Goal: Navigation & Orientation: Find specific page/section

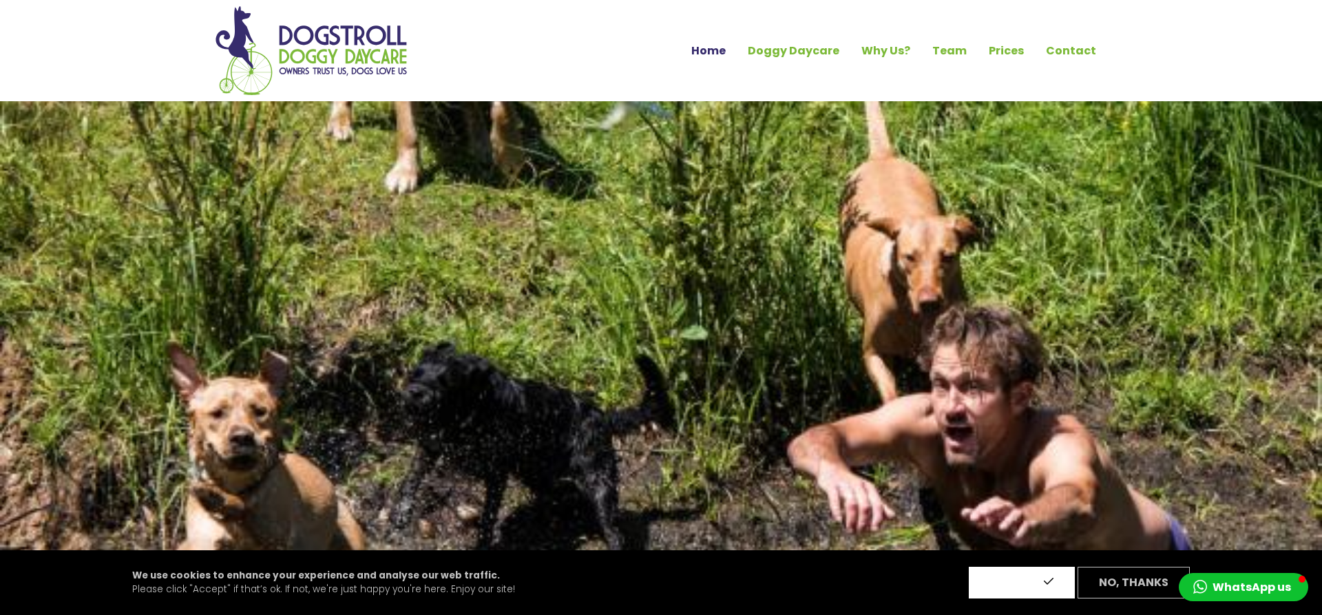
click at [1022, 586] on button "Accept" at bounding box center [1022, 583] width 106 height 32
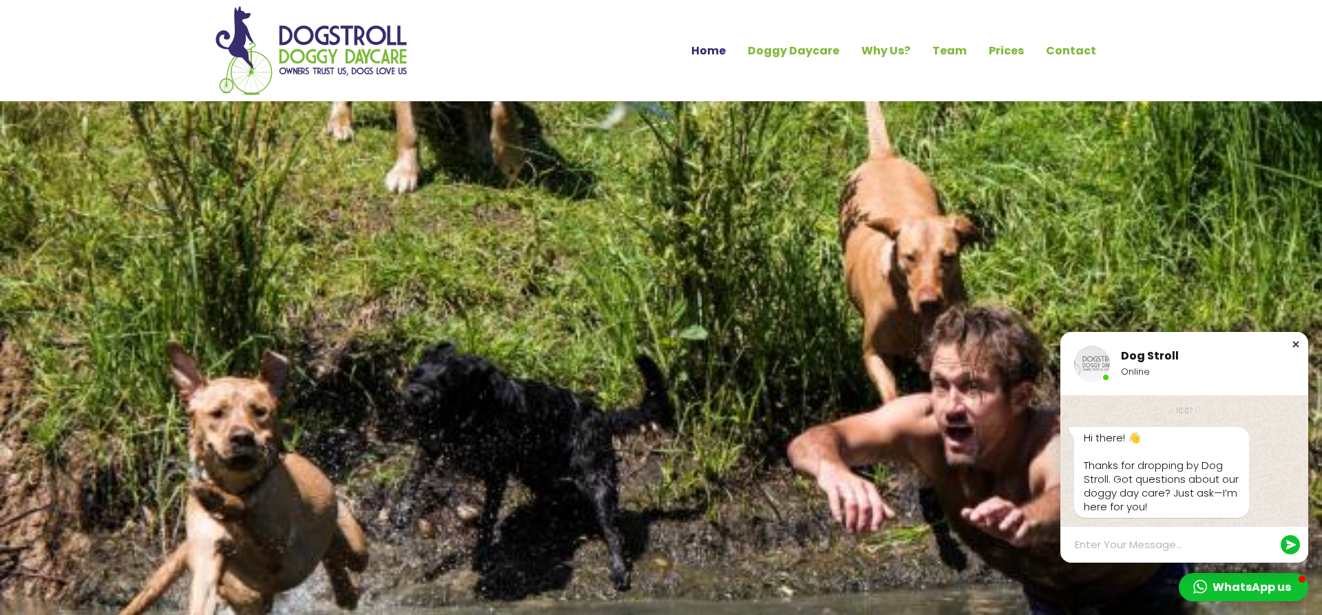
click at [1298, 348] on div "Close chat window" at bounding box center [1296, 344] width 14 height 14
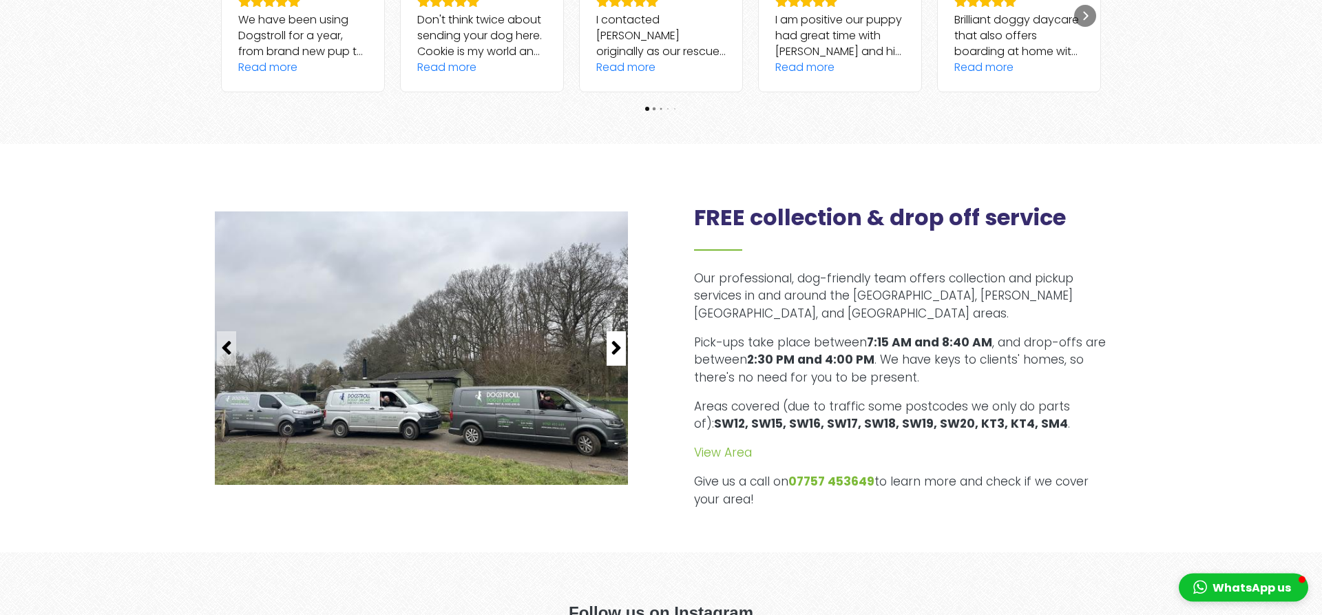
scroll to position [1685, 0]
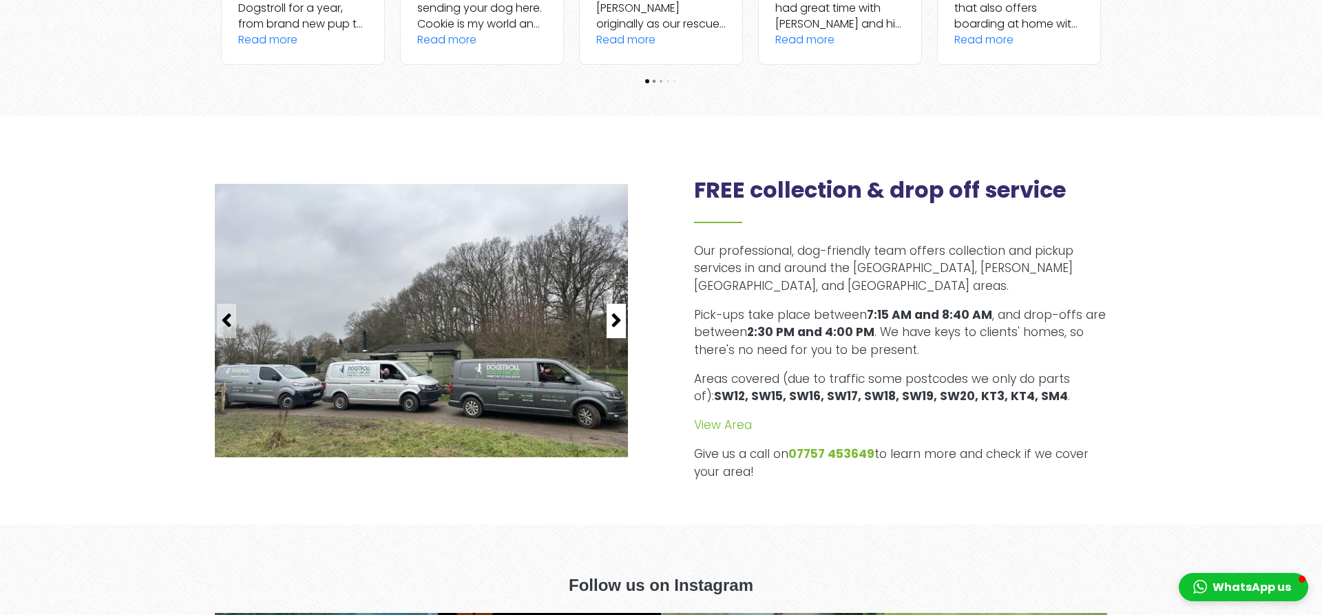
click at [617, 317] on icon "button" at bounding box center [616, 320] width 11 height 22
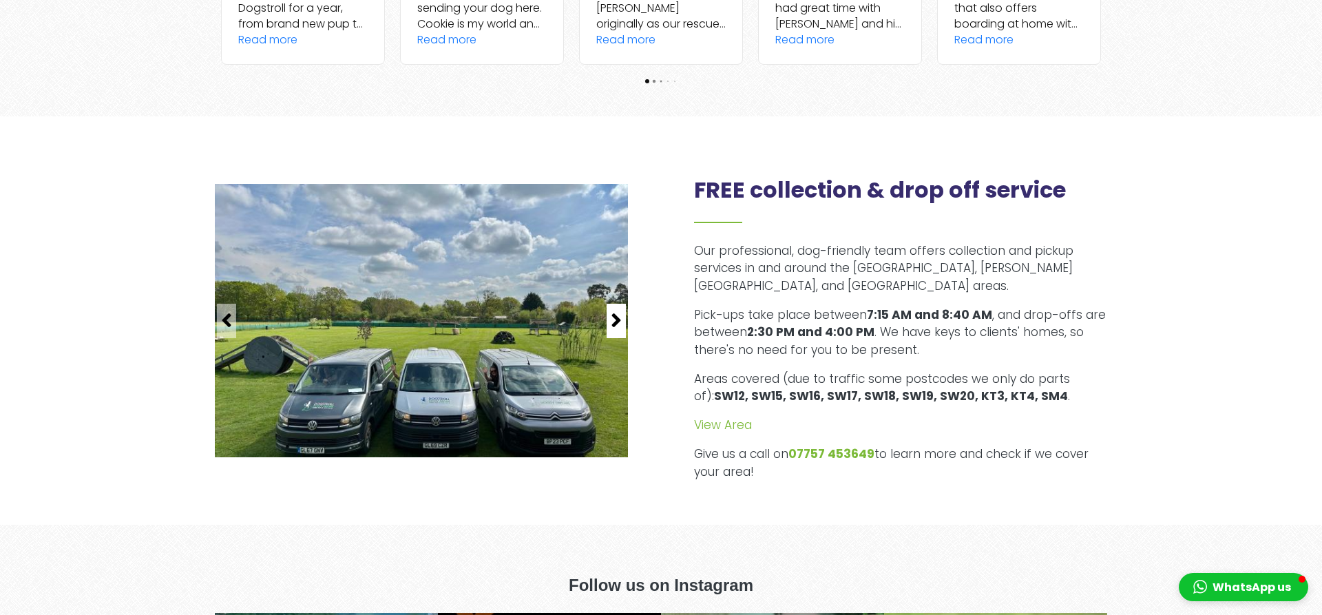
click at [617, 317] on icon "button" at bounding box center [616, 320] width 11 height 22
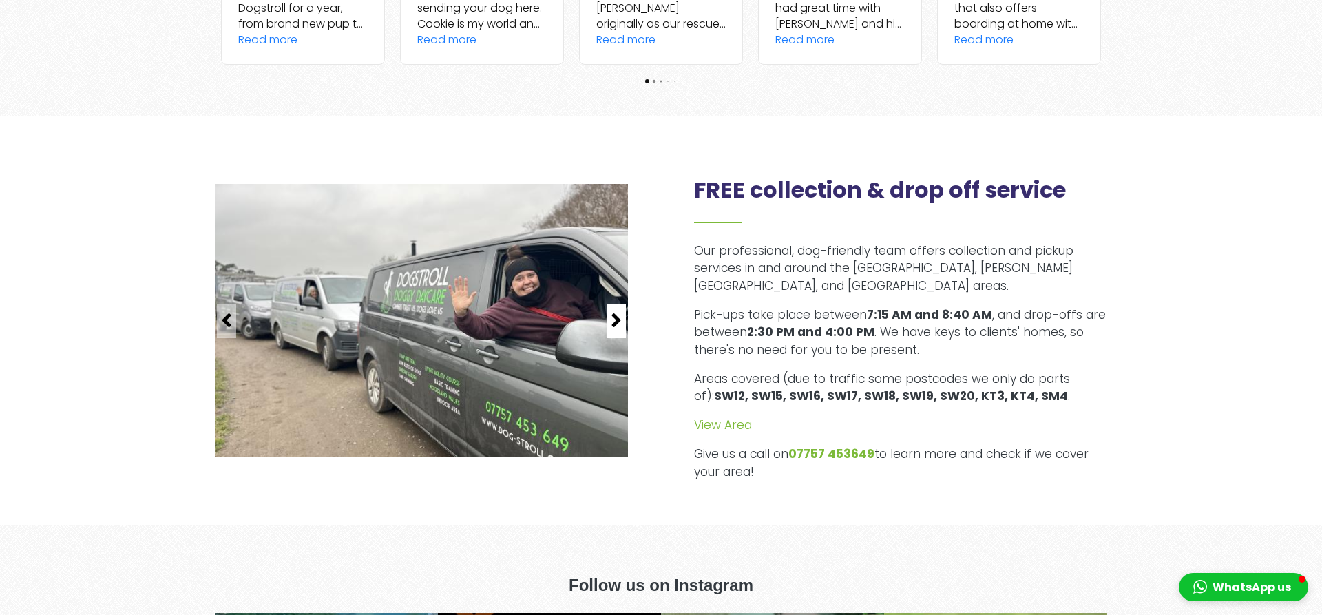
click at [617, 317] on icon "button" at bounding box center [616, 320] width 11 height 22
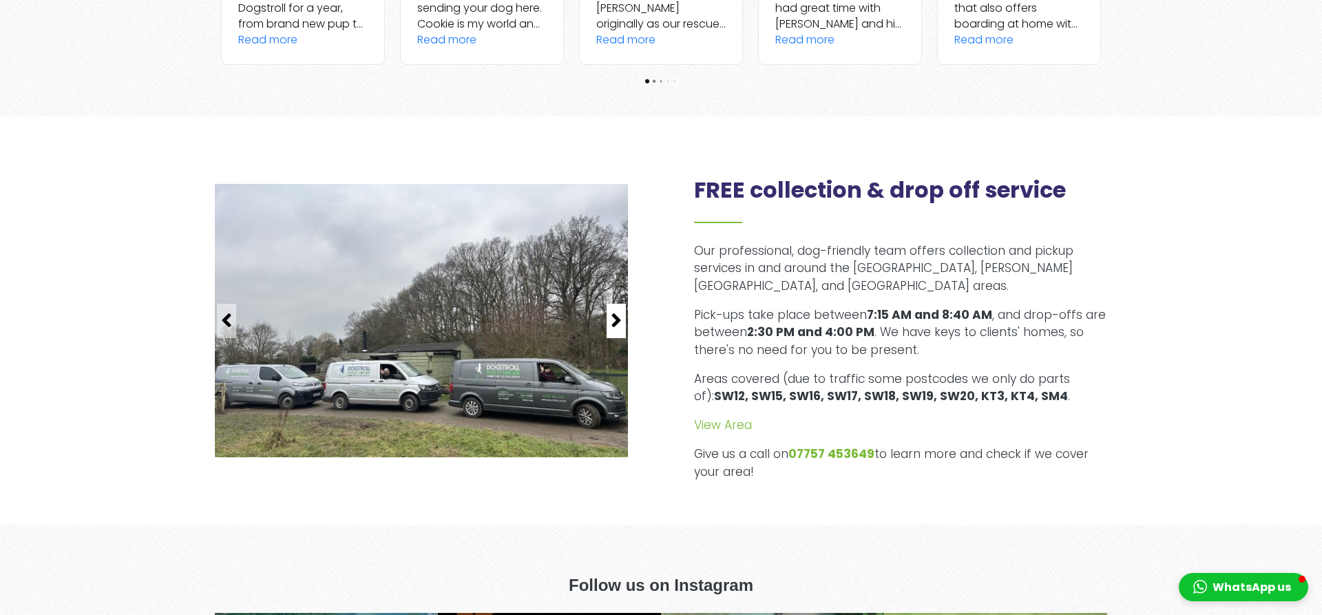
click at [617, 317] on icon "button" at bounding box center [616, 320] width 11 height 22
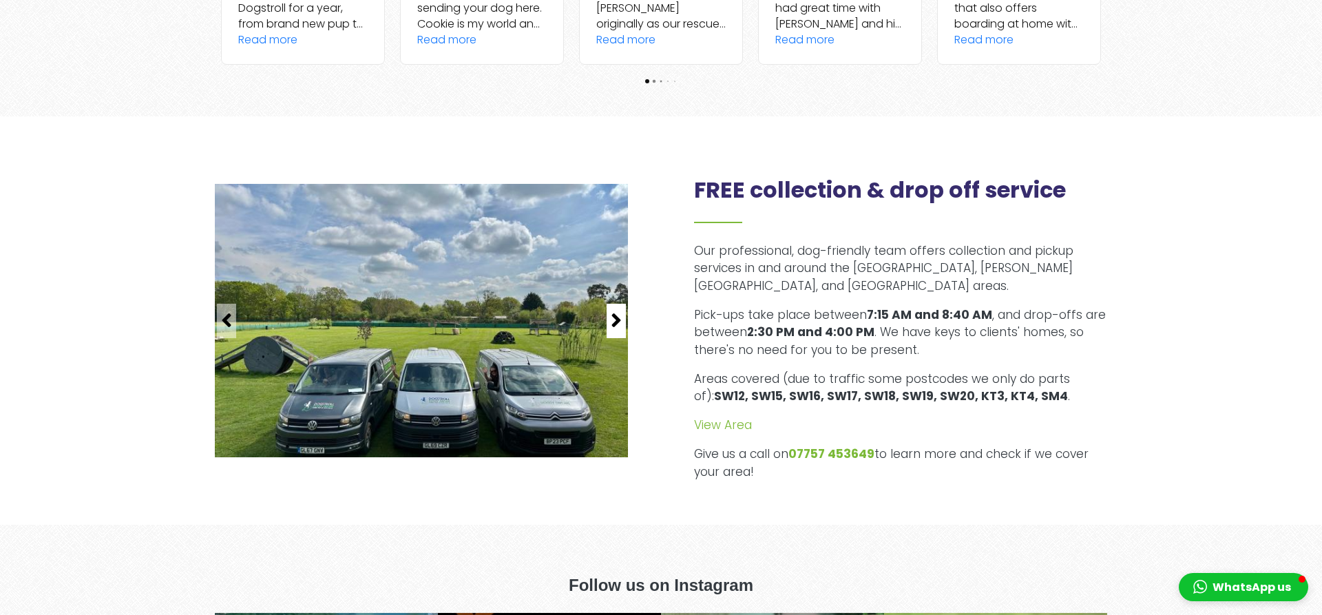
click at [617, 317] on icon "button" at bounding box center [616, 320] width 11 height 22
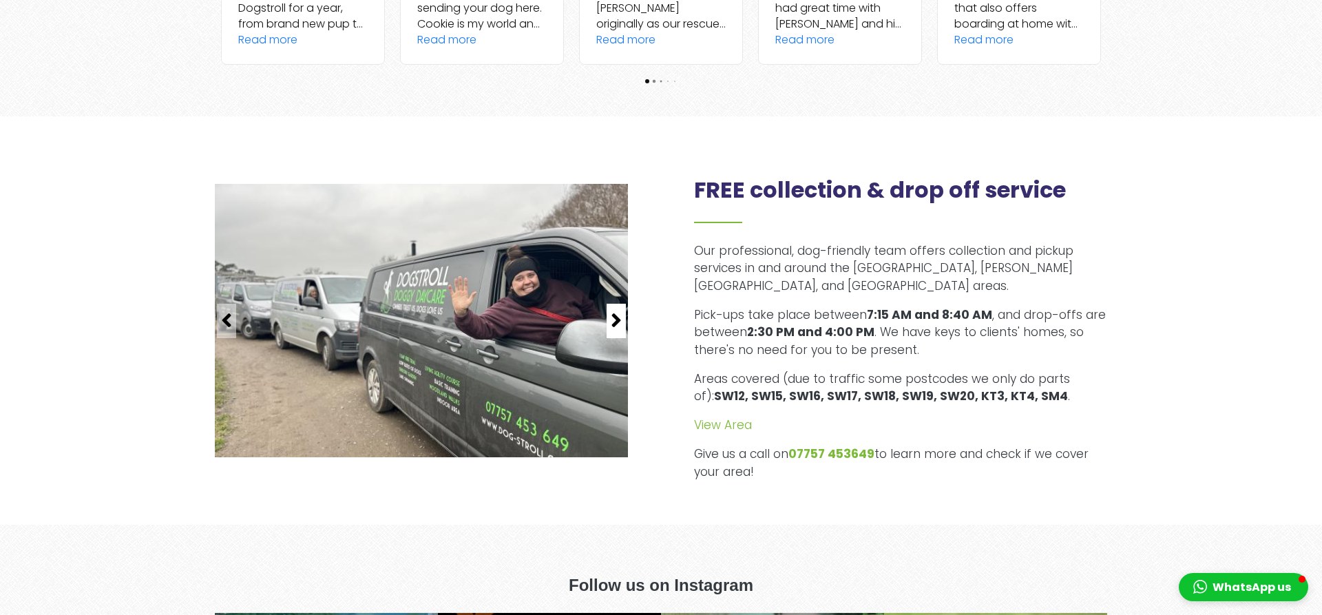
click at [617, 317] on icon "button" at bounding box center [616, 320] width 11 height 22
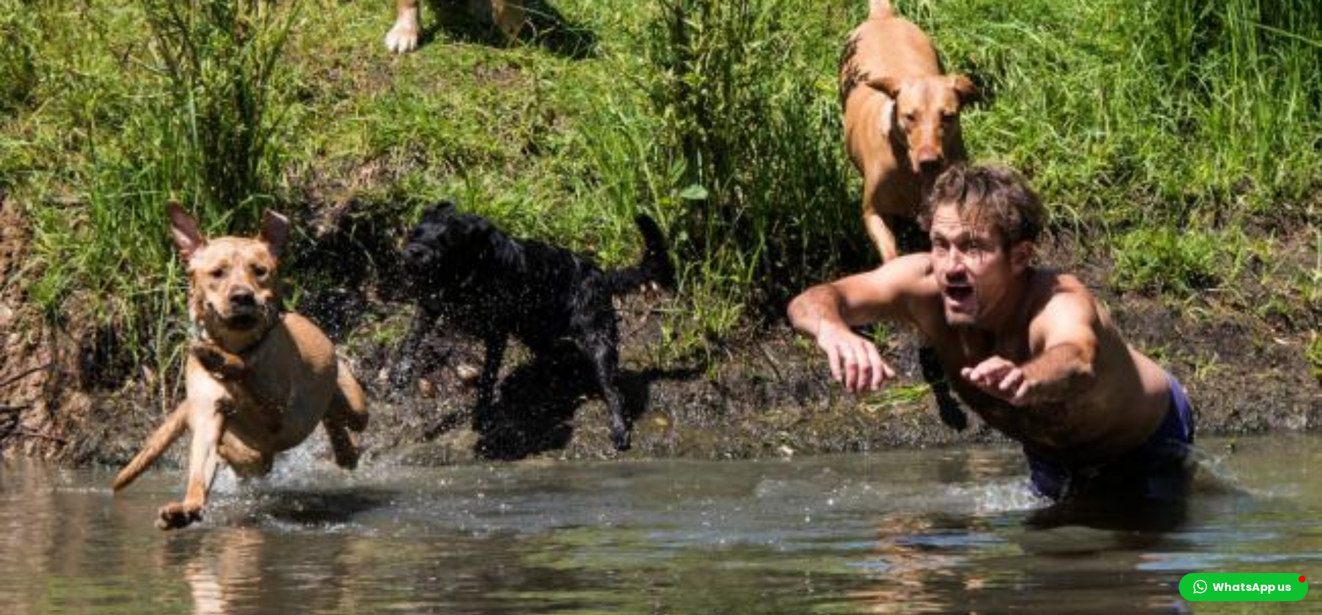
scroll to position [0, 0]
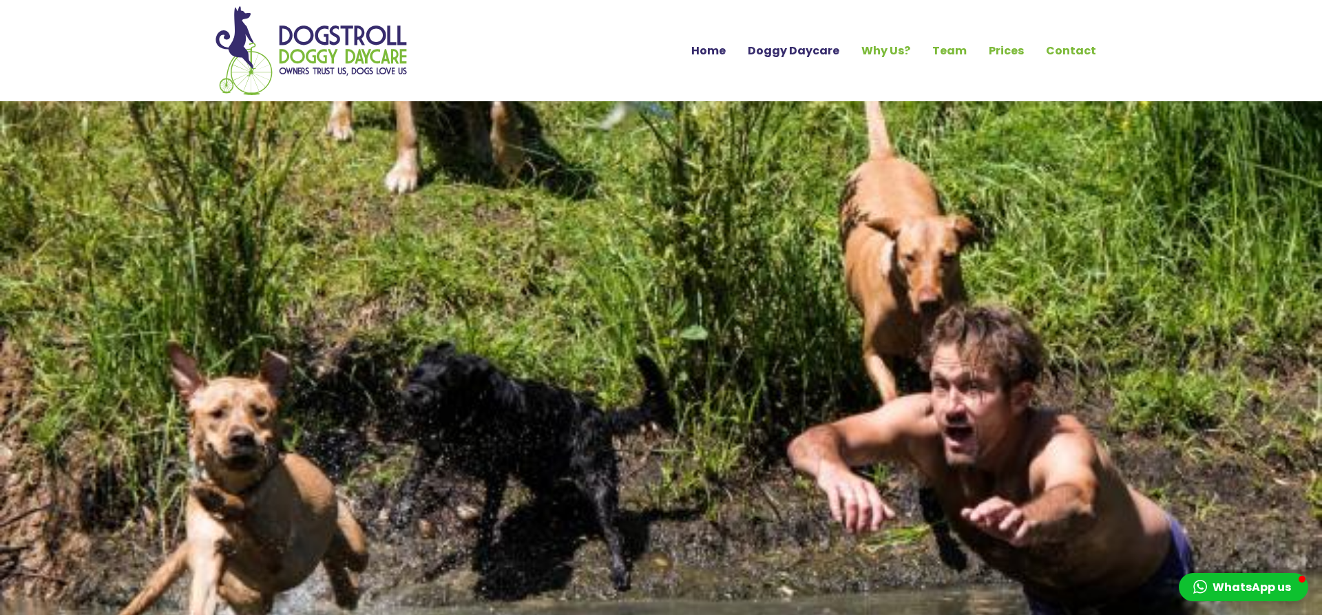
click at [824, 52] on link "Doggy Daycare" at bounding box center [794, 50] width 114 height 23
